Goal: Task Accomplishment & Management: Manage account settings

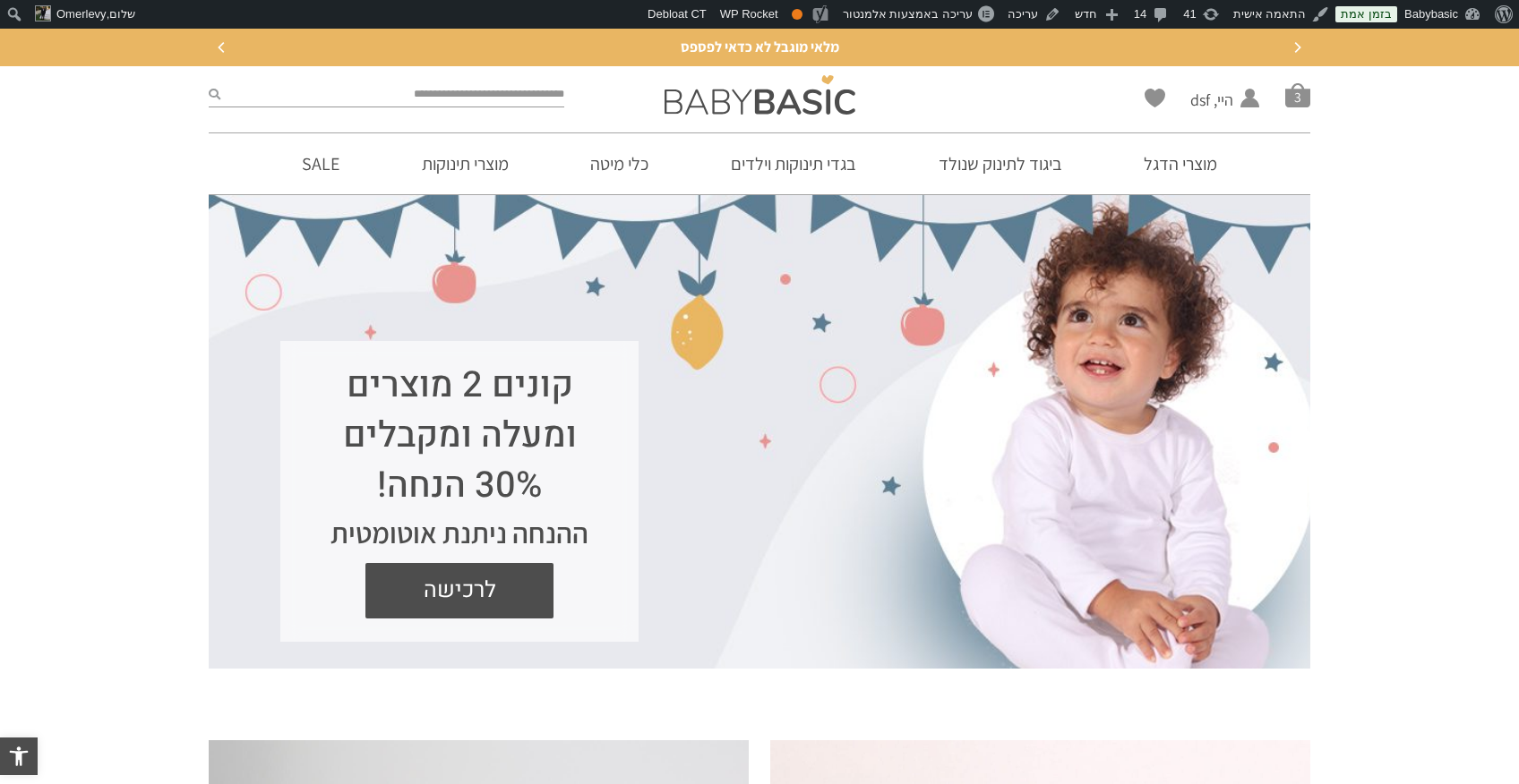
click at [223, 49] on icon "Previous" at bounding box center [221, 47] width 11 height 11
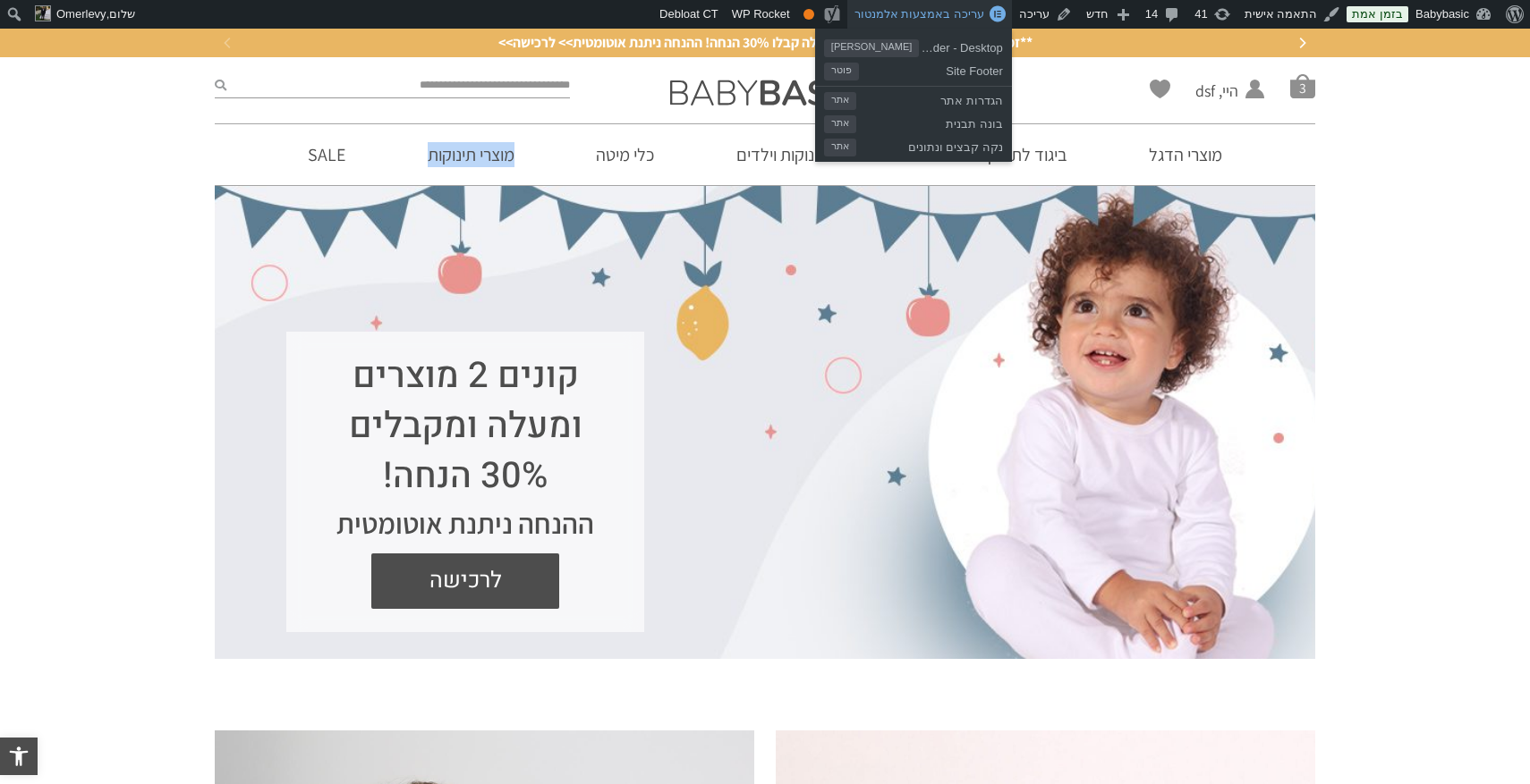
click at [970, 12] on span "עריכה באמצעות אלמנטור" at bounding box center [919, 13] width 130 height 13
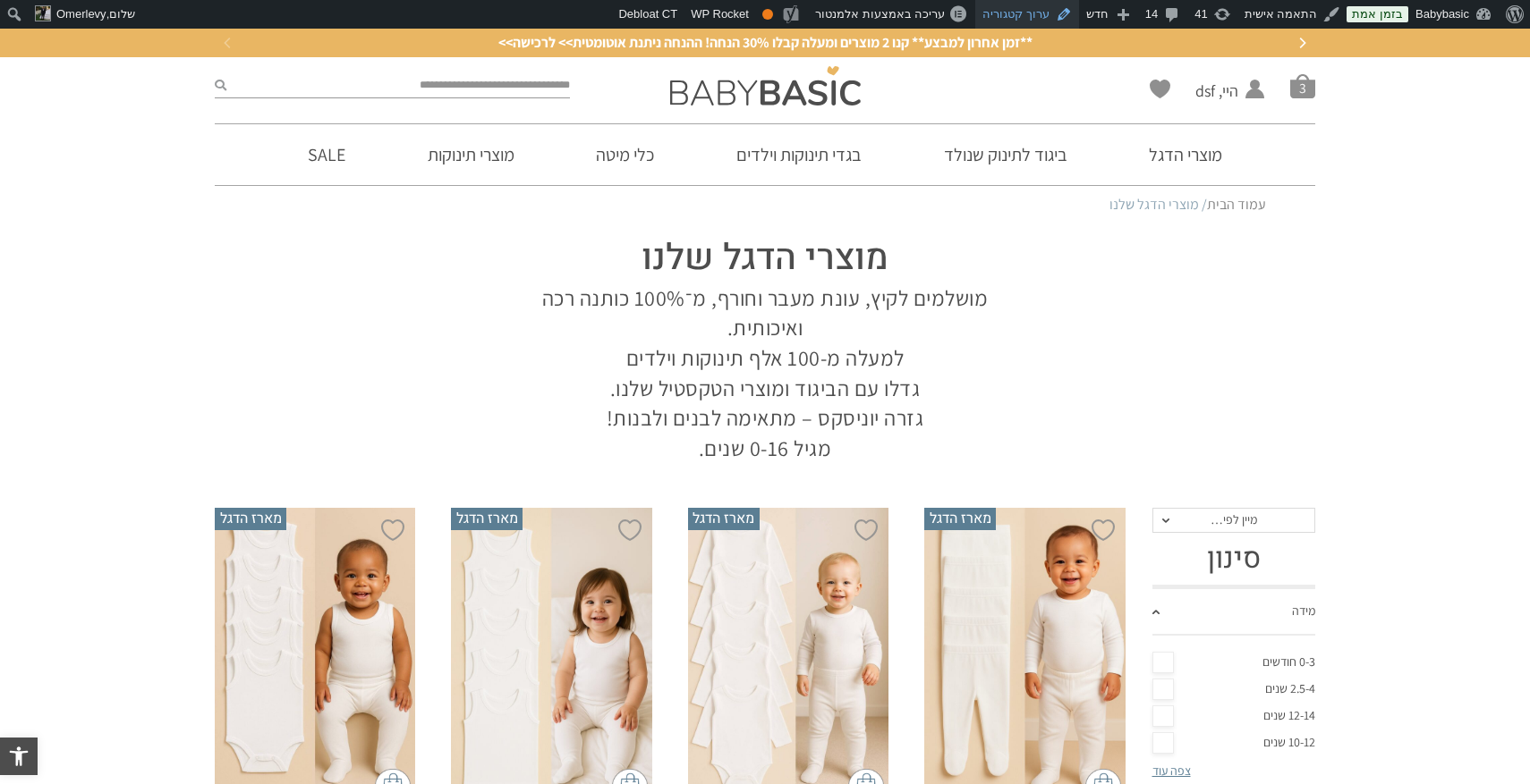
click at [1051, 12] on link "ערוך קטגוריה" at bounding box center [1027, 14] width 104 height 29
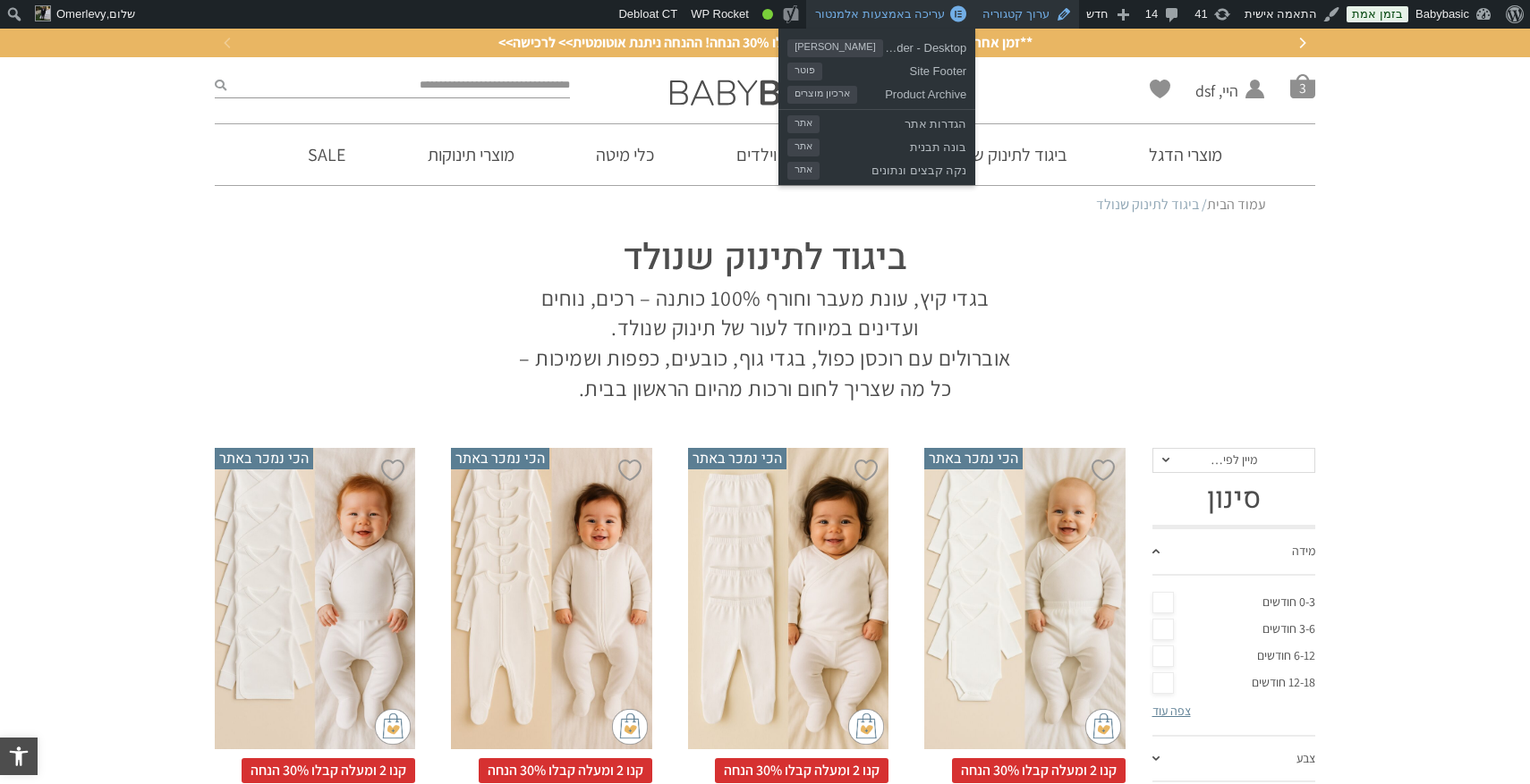
click at [1035, 14] on link "ערוך קטגוריה" at bounding box center [1027, 14] width 104 height 29
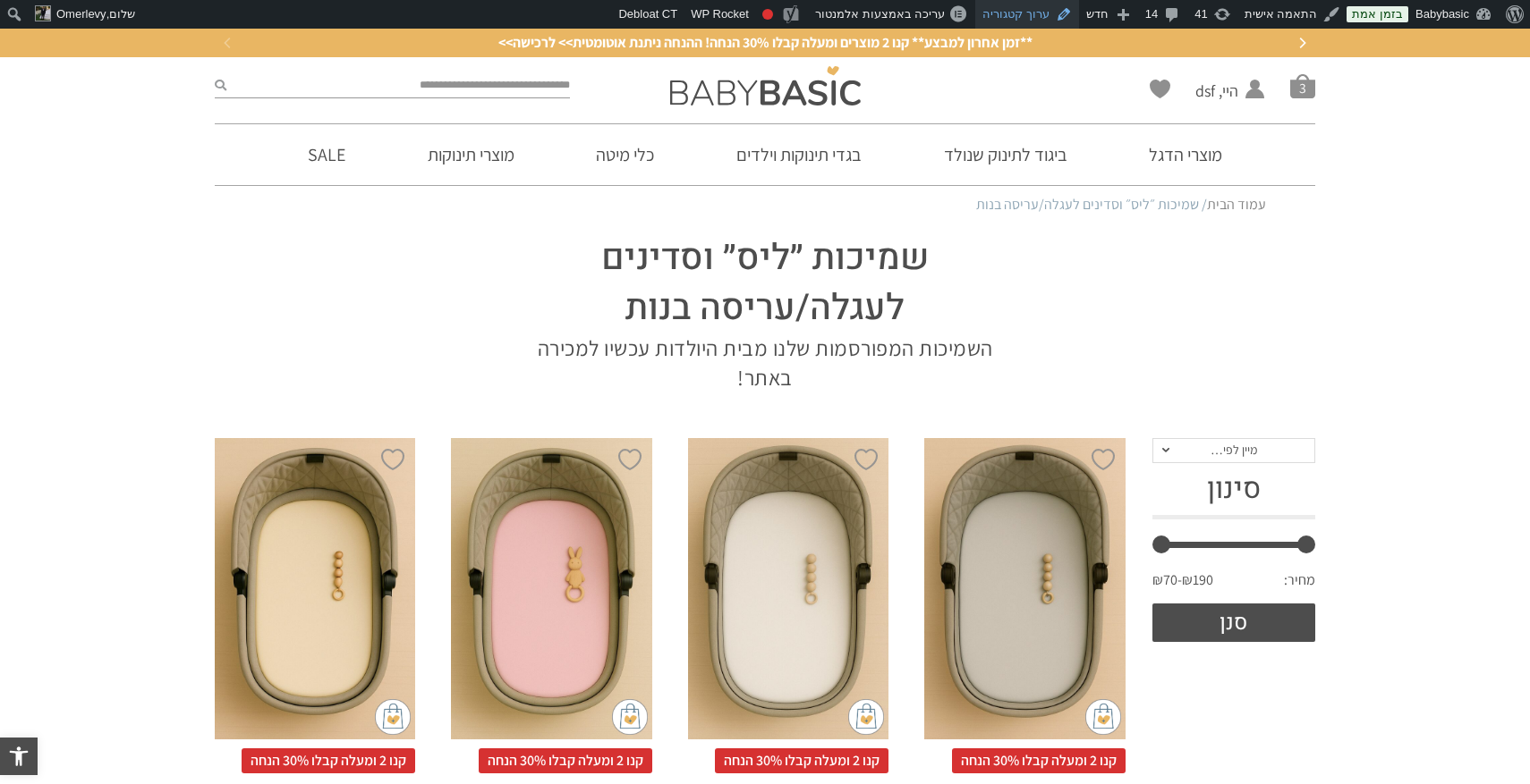
click at [1028, 7] on link "ערוך קטגוריה" at bounding box center [1027, 14] width 104 height 29
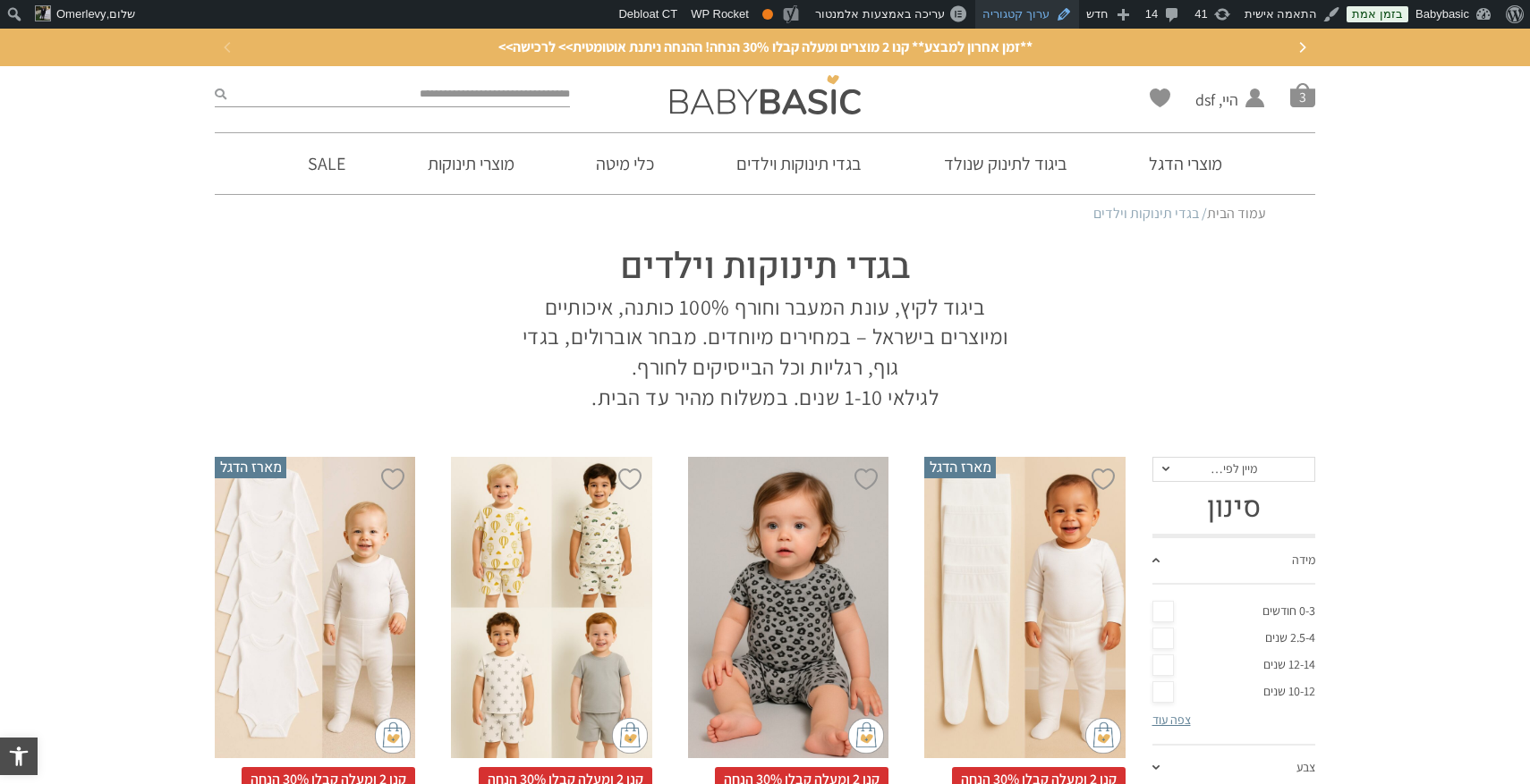
click at [1050, 16] on link "ערוך קטגוריה" at bounding box center [1027, 14] width 104 height 29
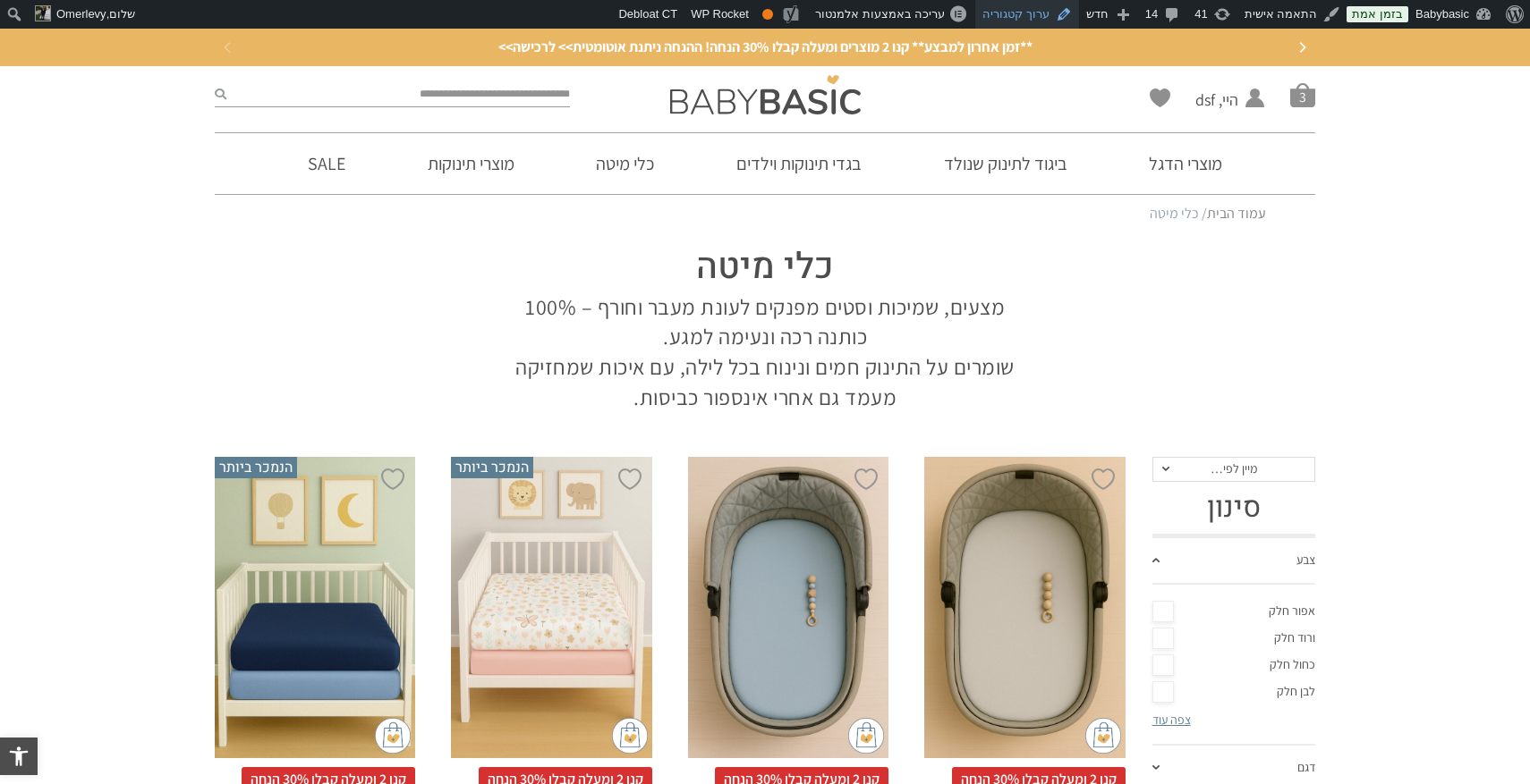
click at [1036, 10] on link "ערוך קטגוריה" at bounding box center [1027, 14] width 104 height 29
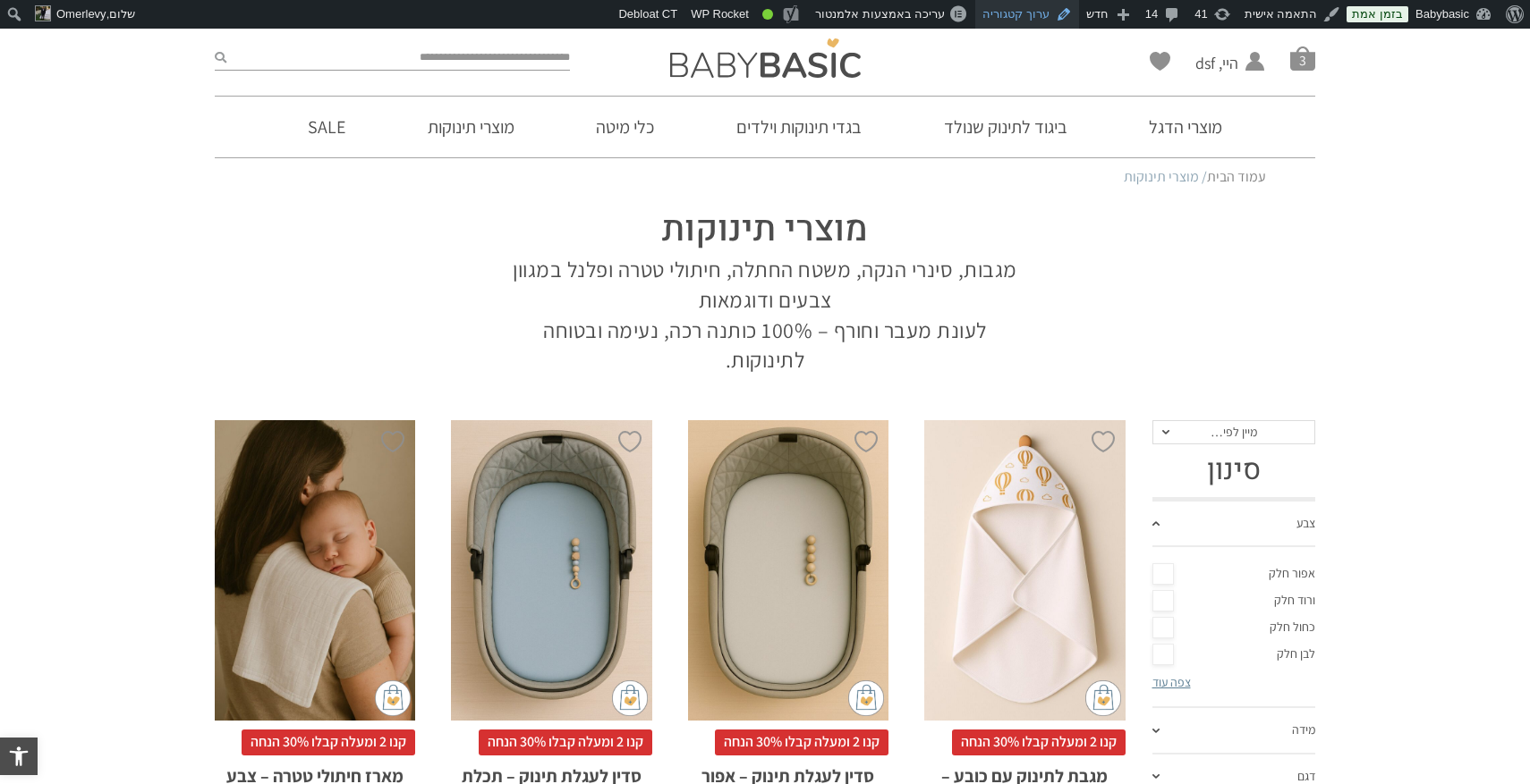
click at [1040, 16] on link "ערוך קטגוריה" at bounding box center [1027, 14] width 104 height 29
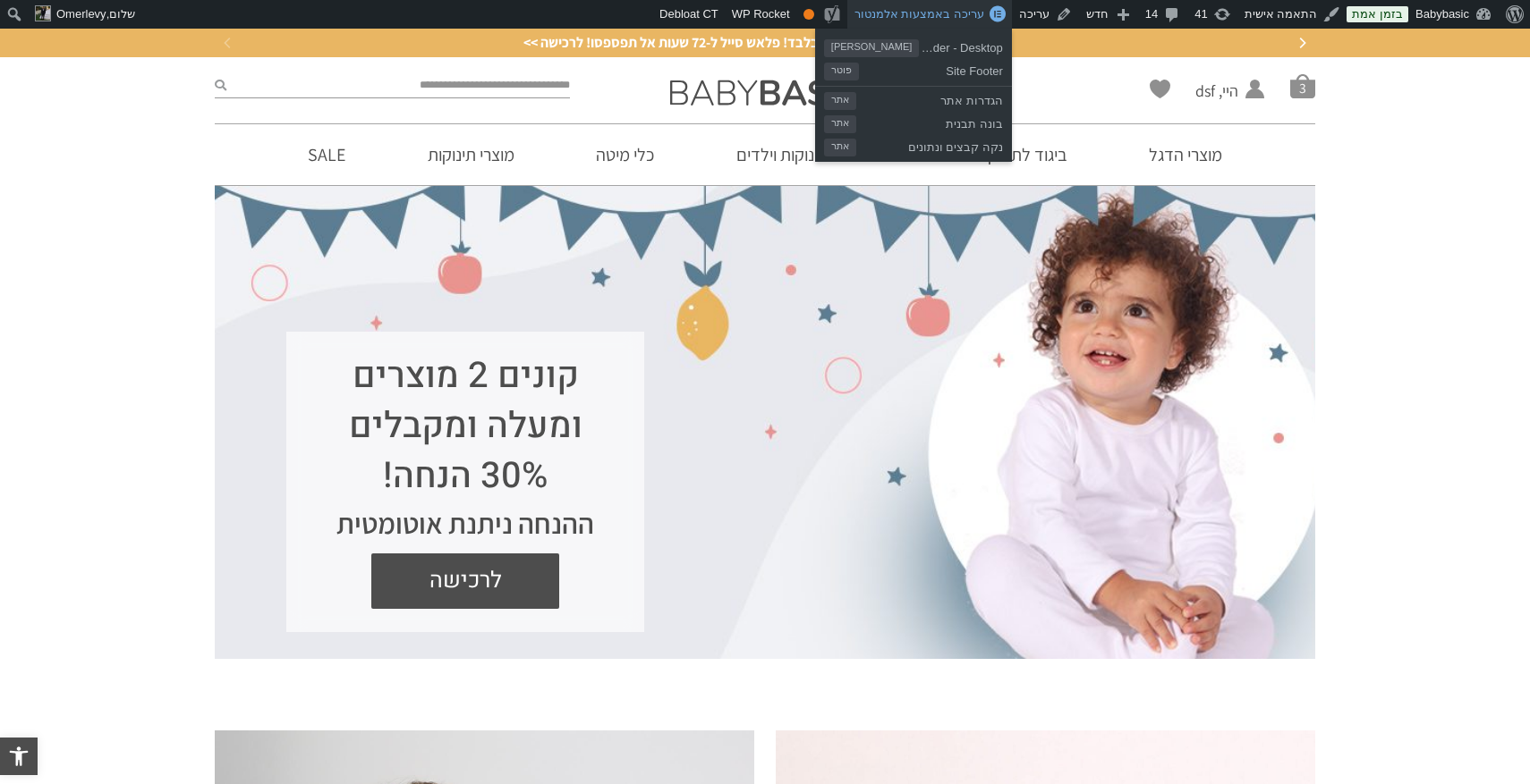
click at [958, 13] on span "עריכה באמצעות אלמנטור" at bounding box center [919, 13] width 130 height 13
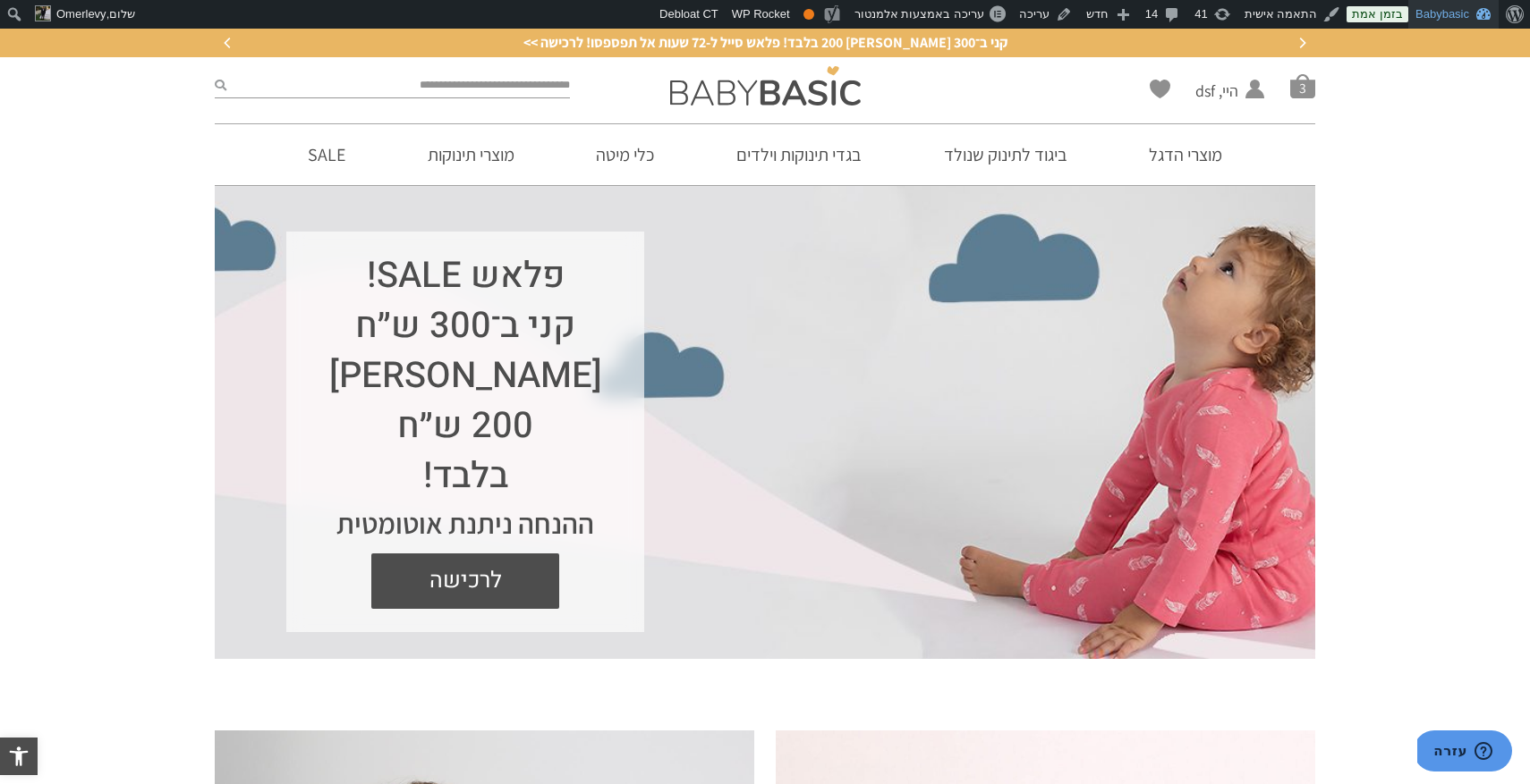
click at [1449, 7] on link "Babybasic" at bounding box center [1453, 14] width 90 height 29
click at [1302, 212] on div "פלאש SALE! קני ב־300 ש״ח שלמי 200 ש״ח בלבד! ההנחה ניתנת אוטומטית לרכישה" at bounding box center [764, 422] width 1100 height 474
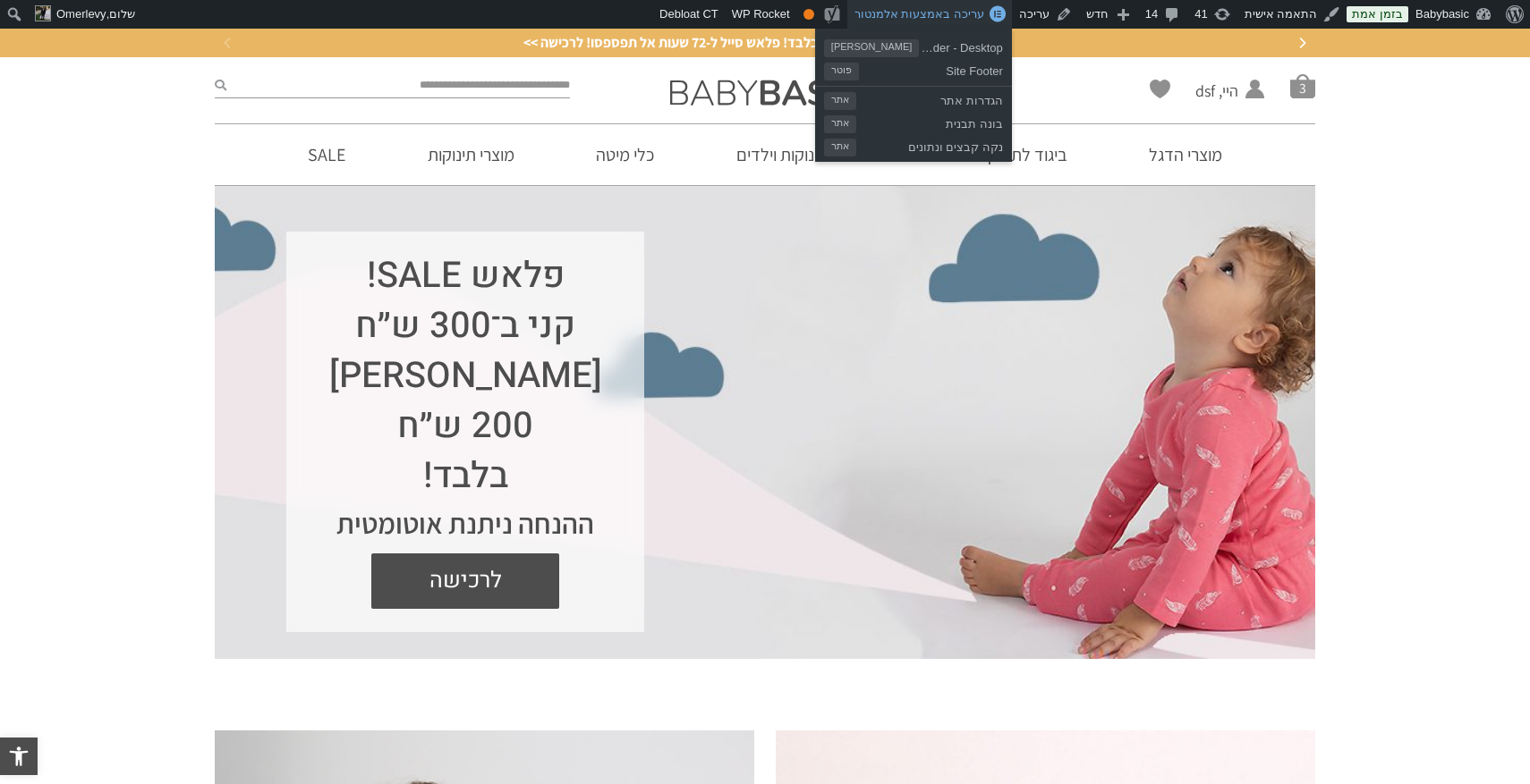
click at [954, 16] on span "עריכה באמצעות אלמנטור" at bounding box center [919, 13] width 130 height 13
